Goal: Find specific page/section: Find specific page/section

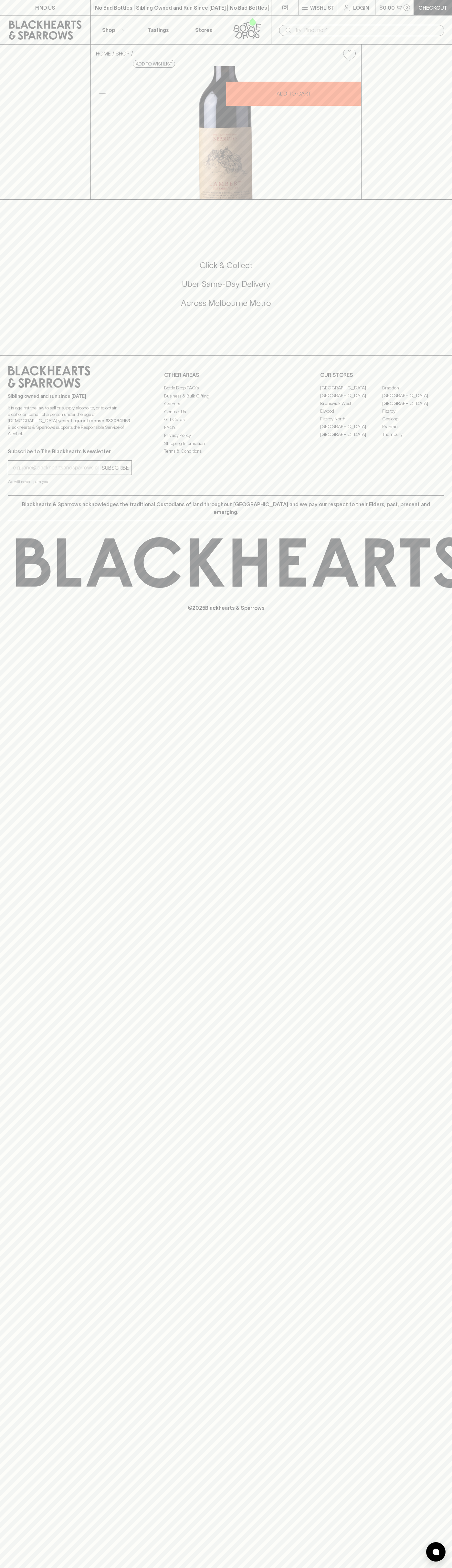
click at [62, 10] on link "FIND US" at bounding box center [45, 7] width 90 height 15
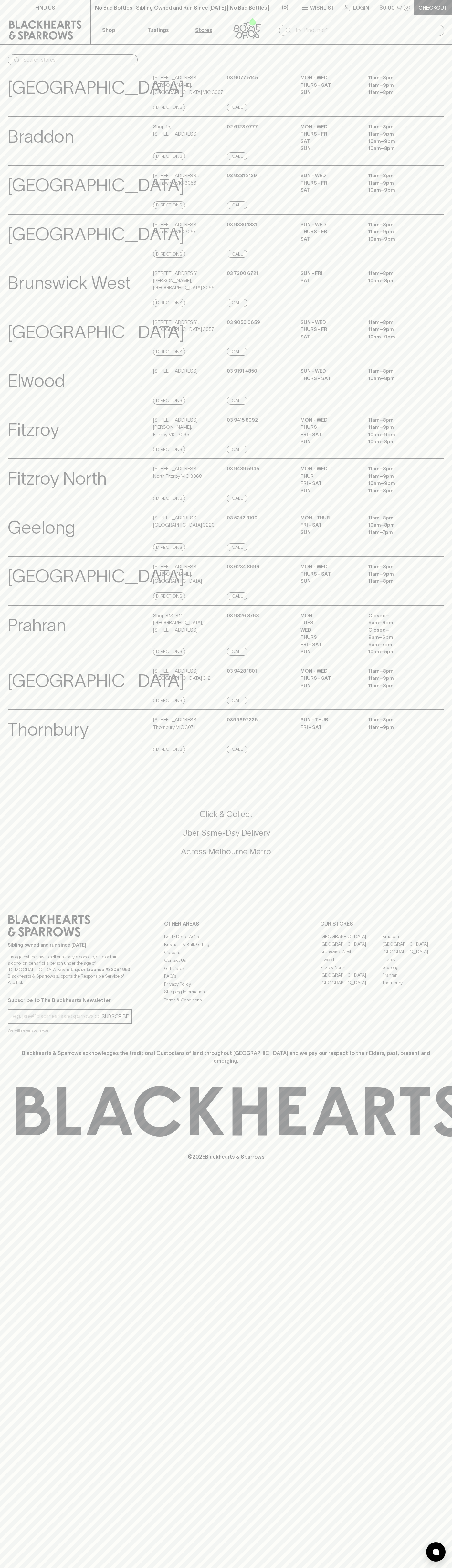
click at [60, 1567] on html "FIND US | No Bad Bottles | Sibling Owned and Run Since 2006 | No Bad Bottles | …" at bounding box center [226, 784] width 452 height 1568
click at [30, 332] on p "[GEOGRAPHIC_DATA]" at bounding box center [96, 332] width 176 height 27
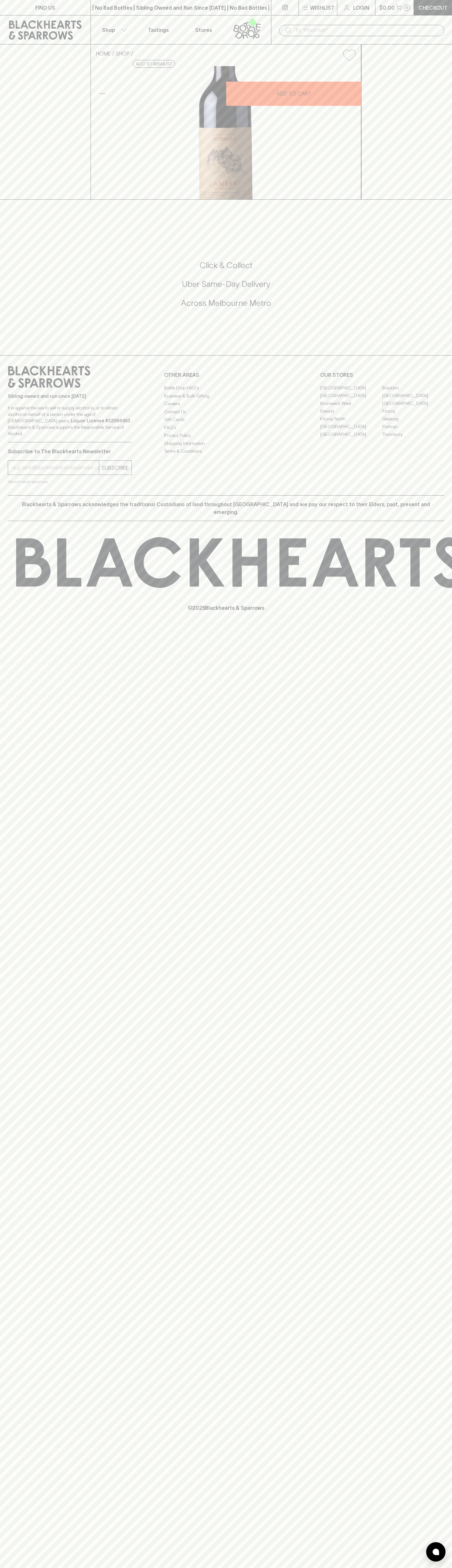
click at [351, 399] on link "[GEOGRAPHIC_DATA]" at bounding box center [351, 395] width 62 height 8
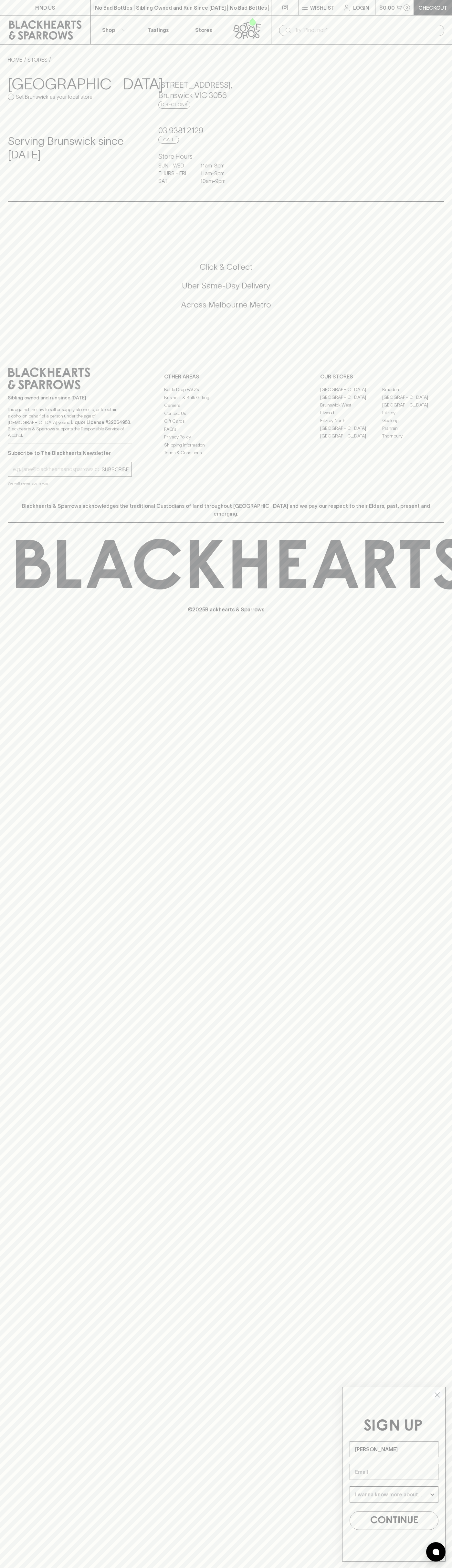
type input "John Smith"
